Goal: Information Seeking & Learning: Learn about a topic

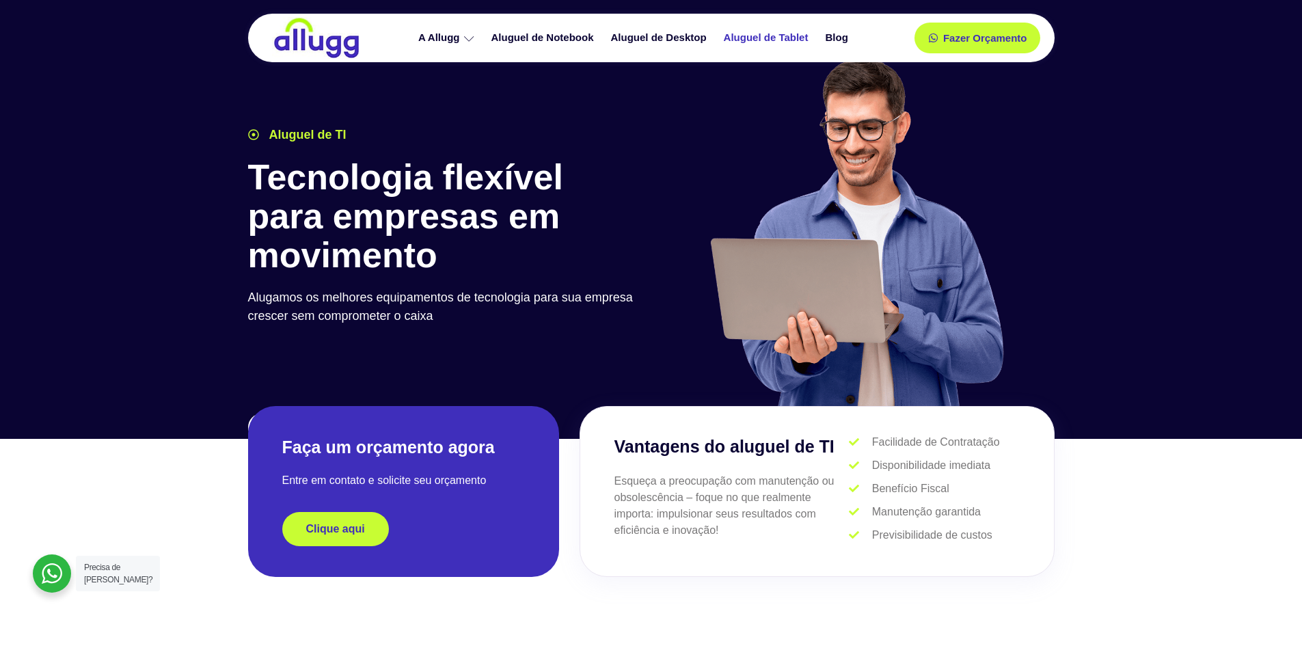
click at [794, 43] on link "Aluguel de Tablet" at bounding box center [768, 38] width 102 height 24
click at [338, 38] on img at bounding box center [316, 38] width 89 height 42
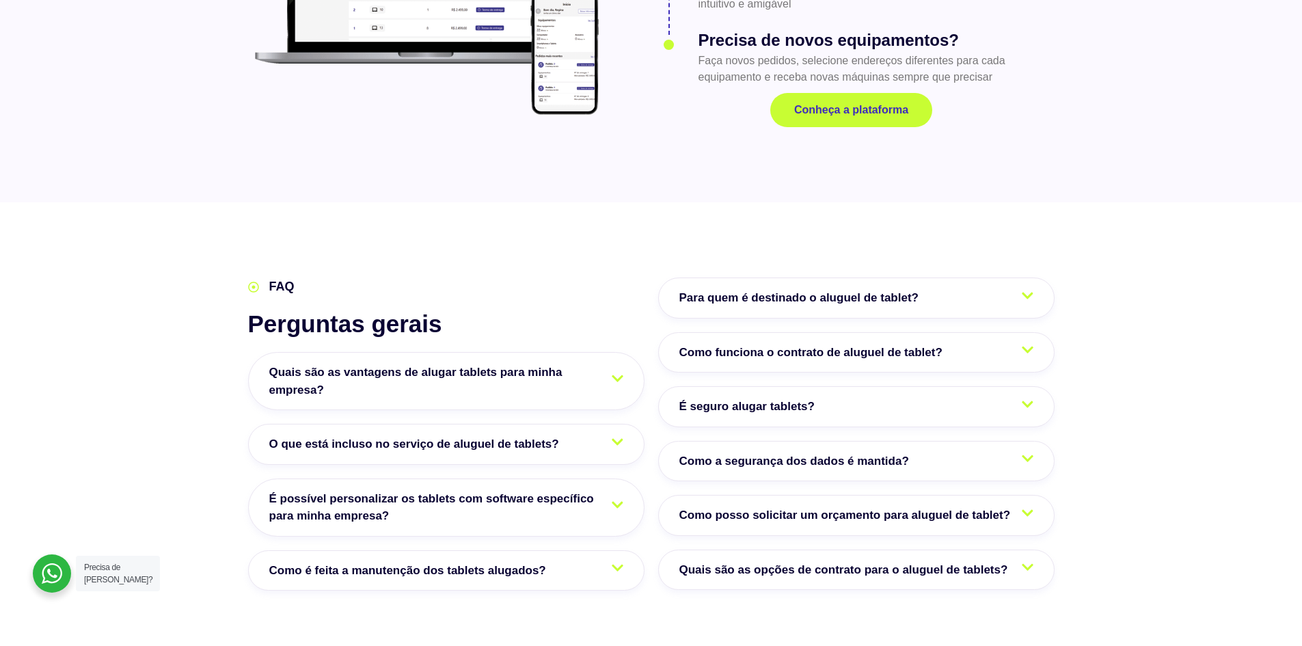
scroll to position [1982, 0]
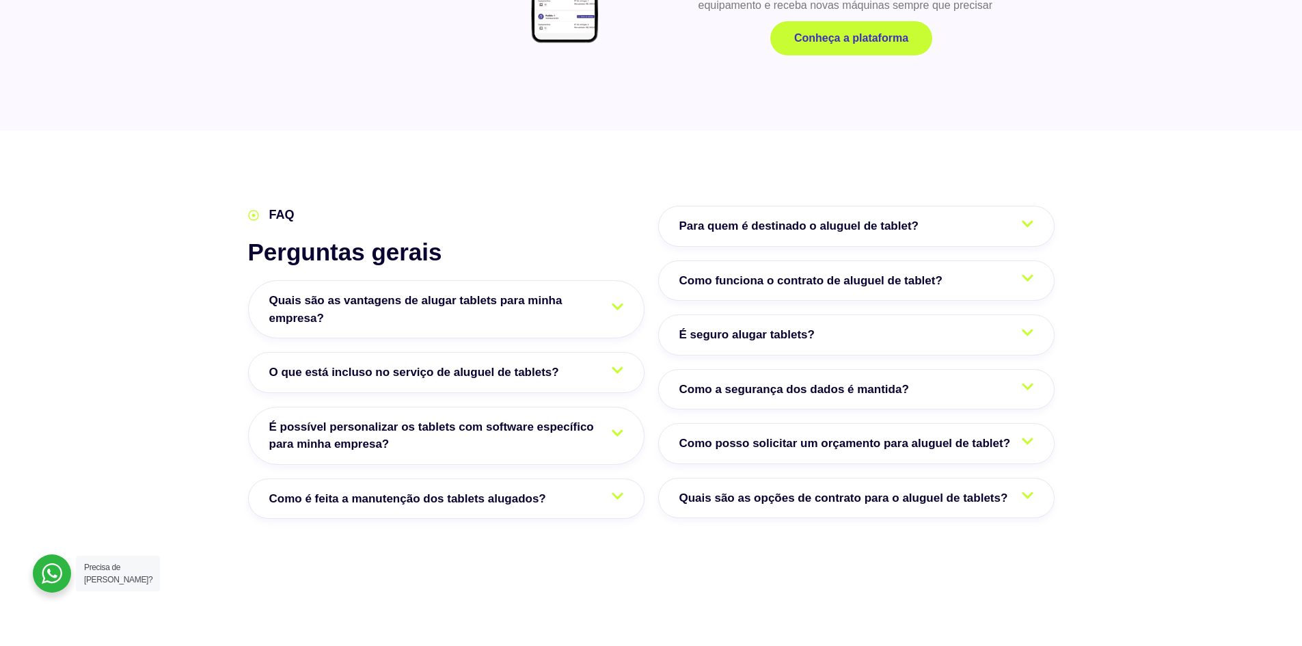
click at [851, 227] on span "Para quem é destinado o aluguel de tablet?" at bounding box center [802, 226] width 246 height 18
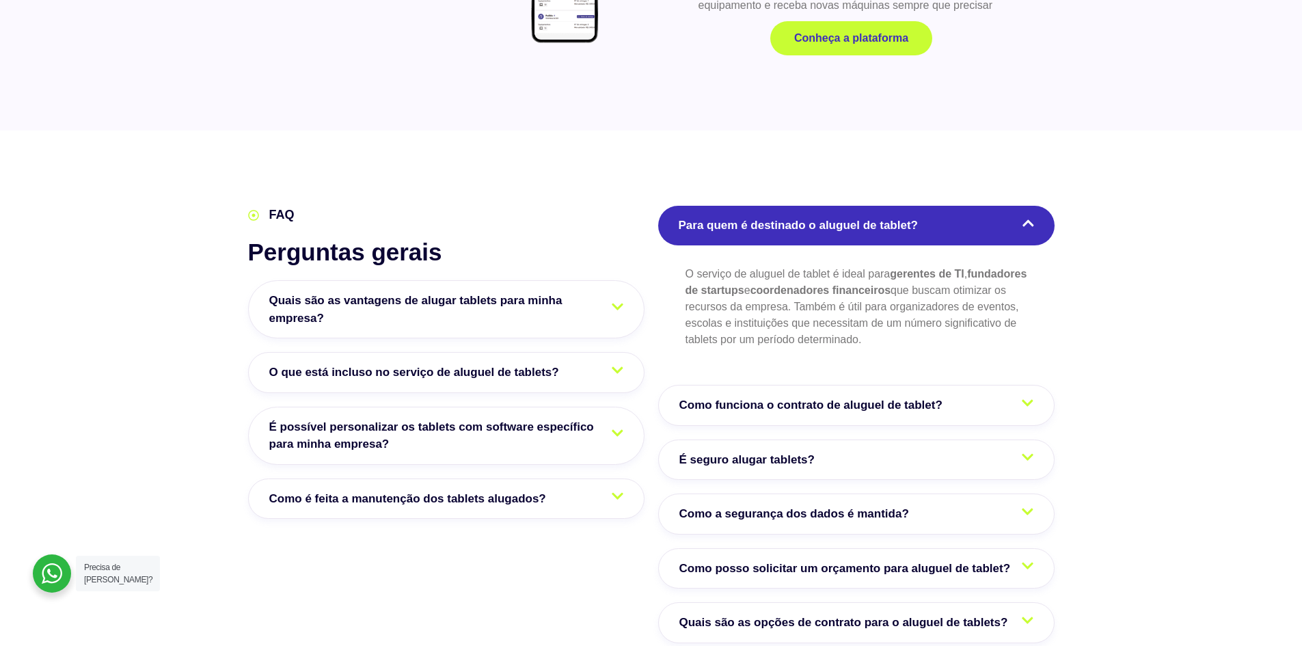
click at [851, 227] on span "Para quem é destinado o aluguel de tablet?" at bounding box center [802, 226] width 246 height 18
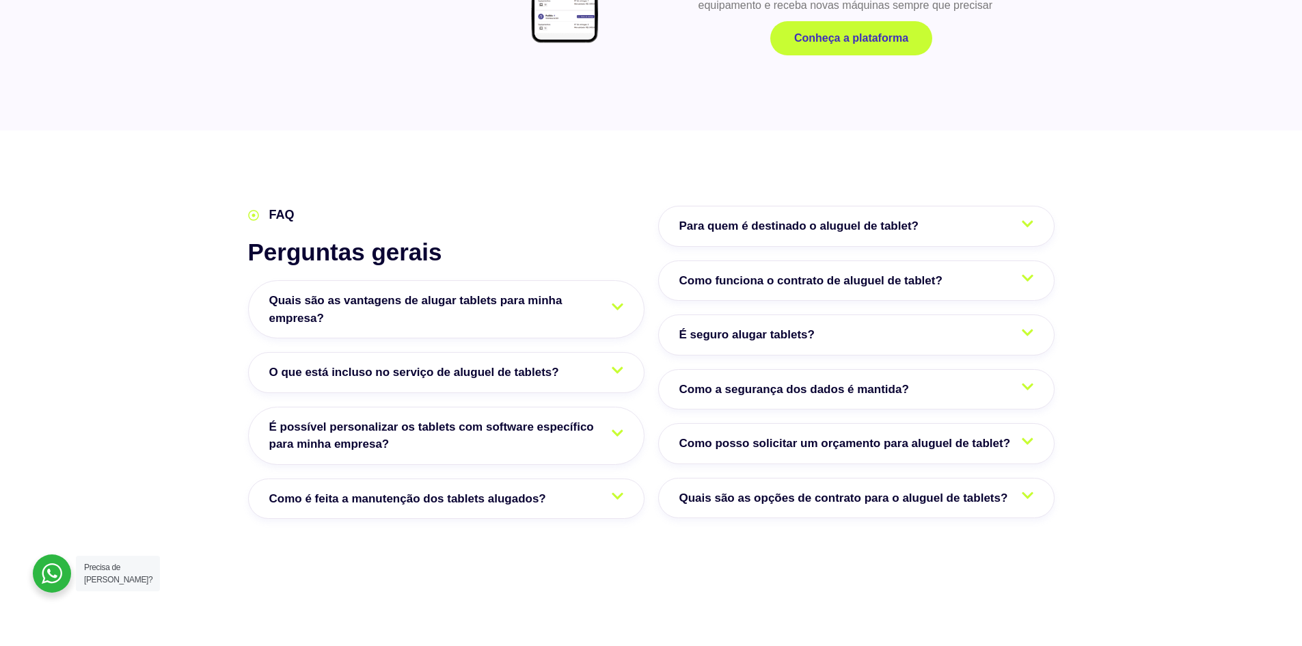
click at [848, 280] on span "Como funciona o contrato de aluguel de tablet?" at bounding box center [814, 281] width 270 height 18
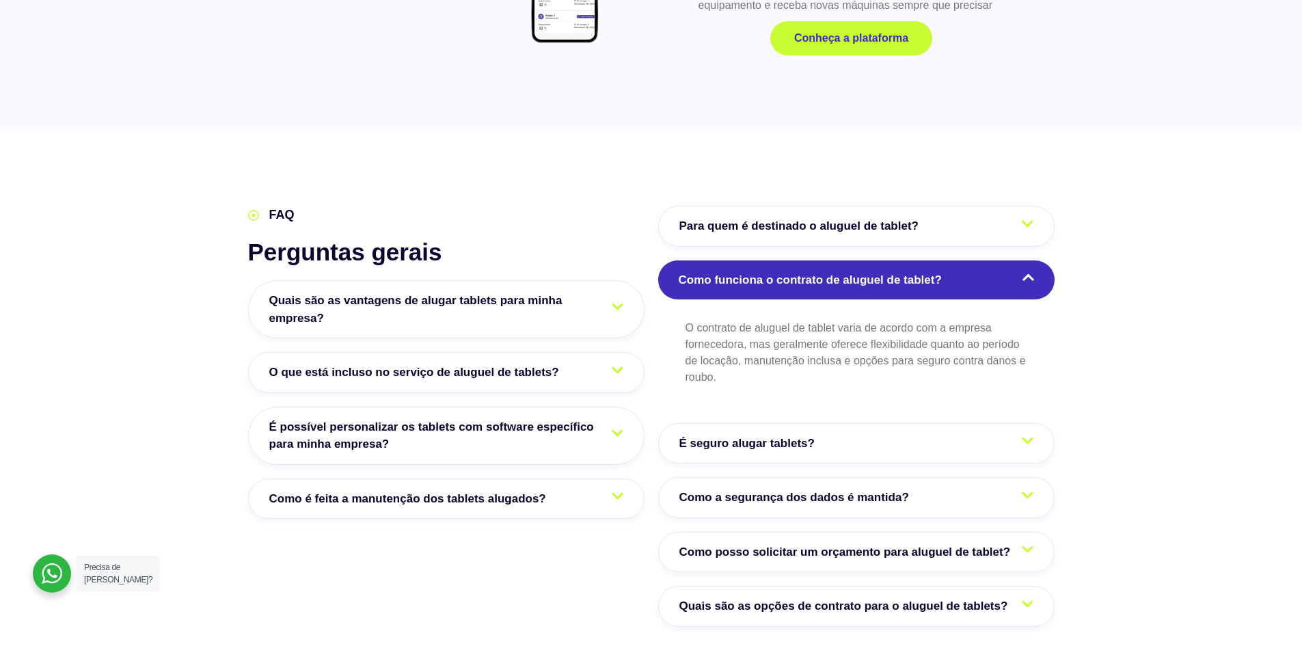
click at [848, 280] on span "Como funciona o contrato de aluguel de tablet?" at bounding box center [814, 280] width 270 height 18
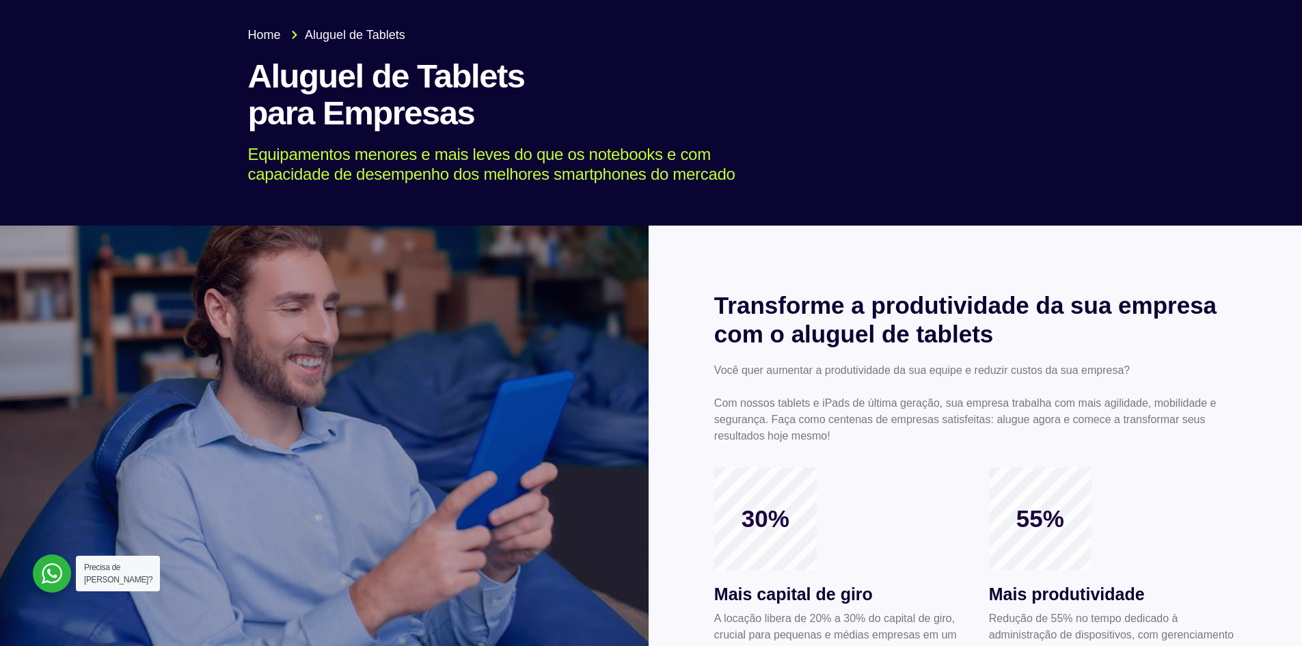
scroll to position [0, 0]
